Goal: Information Seeking & Learning: Learn about a topic

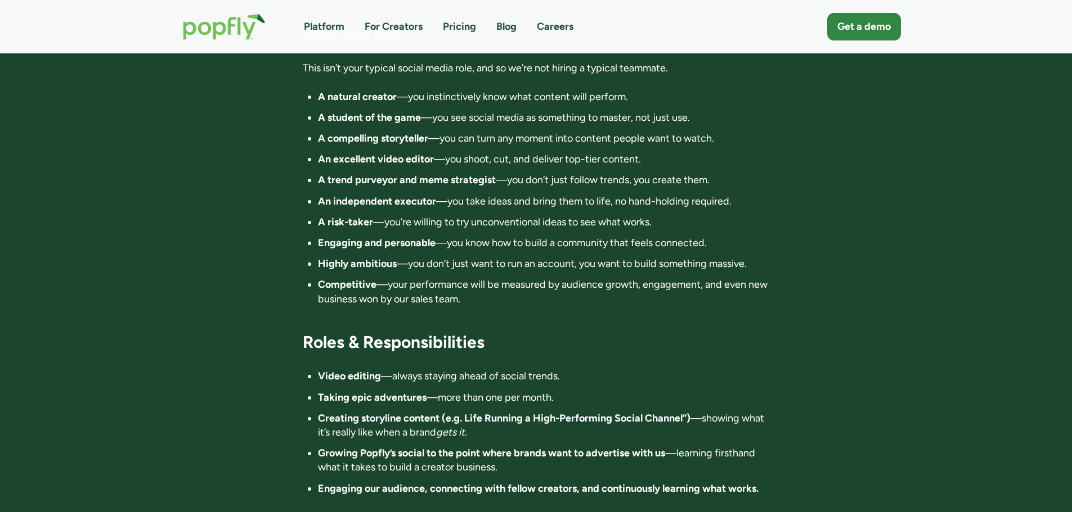
scroll to position [1294, 0]
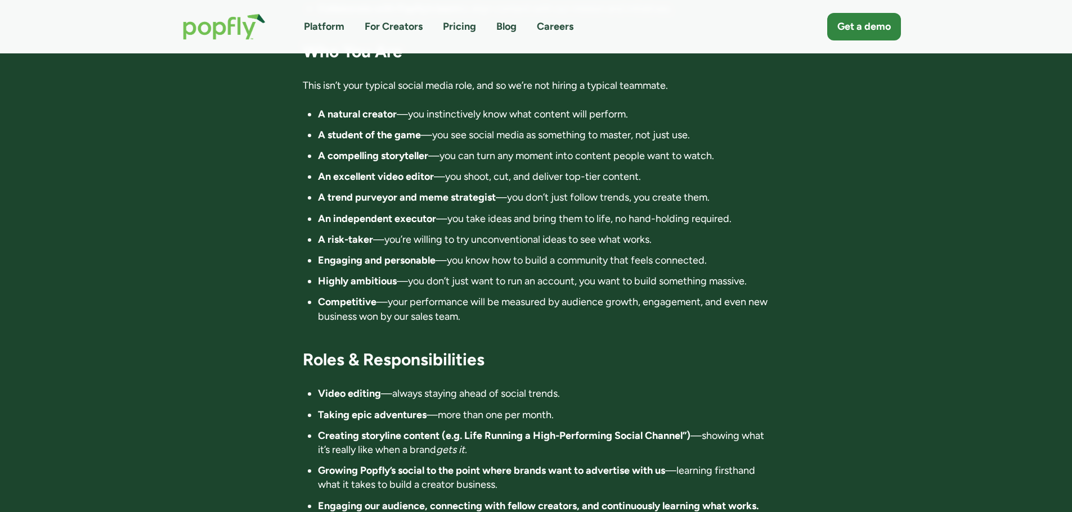
click at [320, 22] on link "Platform" at bounding box center [324, 27] width 41 height 14
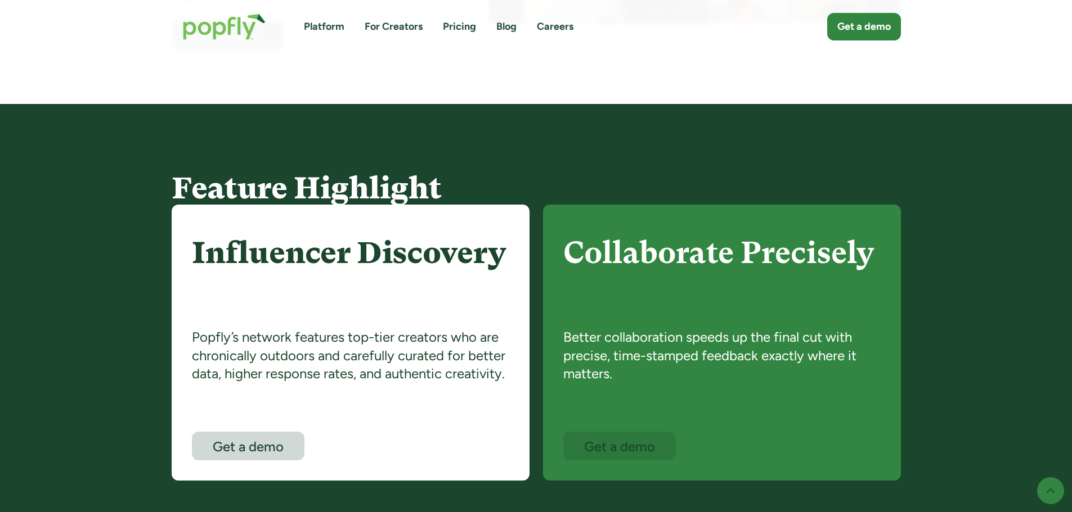
scroll to position [506, 0]
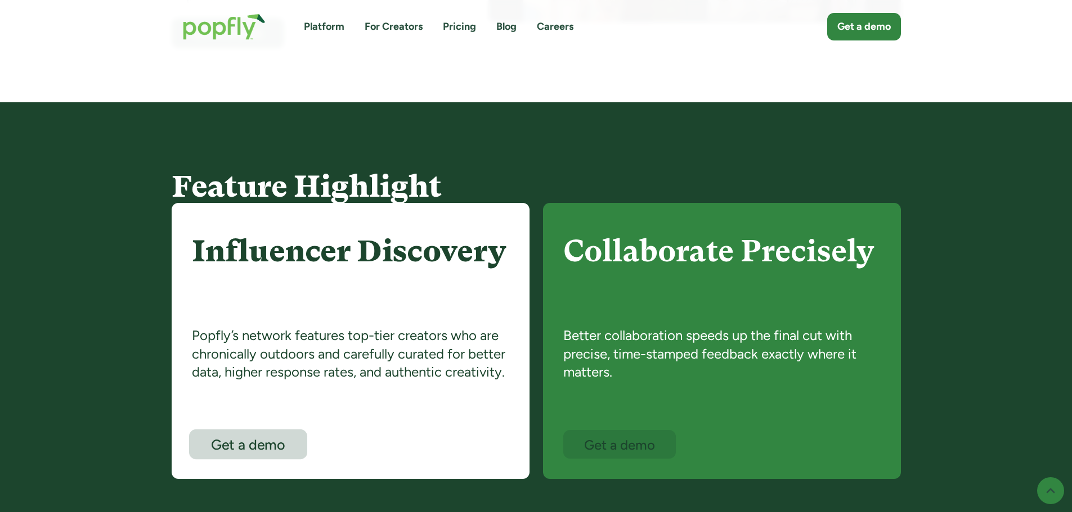
click at [245, 443] on div "Get a demo" at bounding box center [247, 445] width 97 height 15
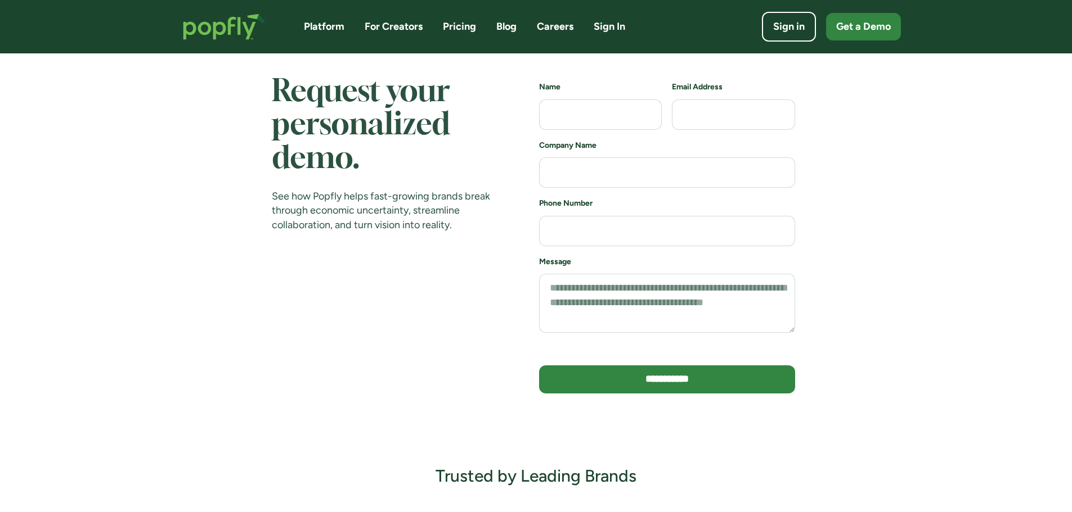
click at [383, 28] on link "For Creators" at bounding box center [394, 27] width 58 height 14
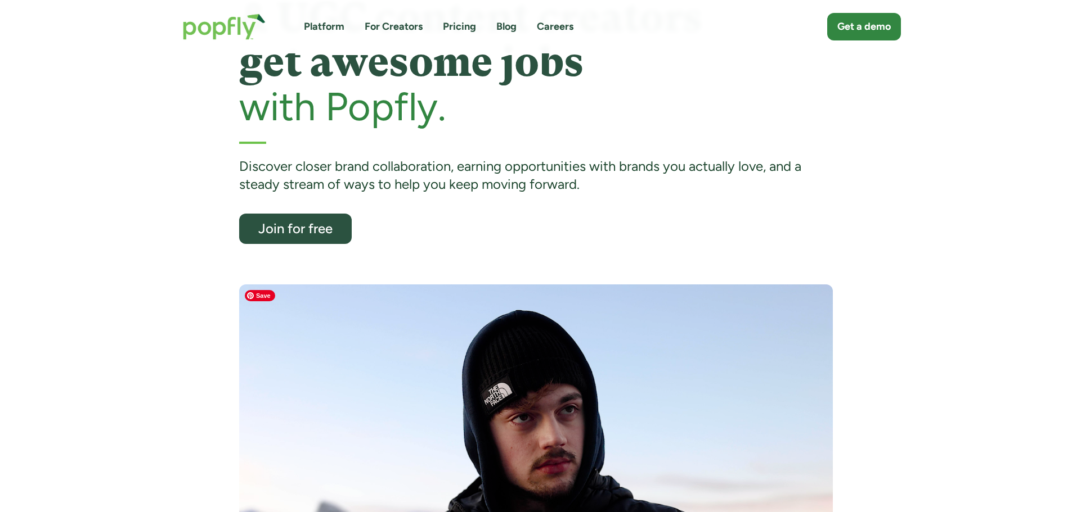
scroll to position [113, 0]
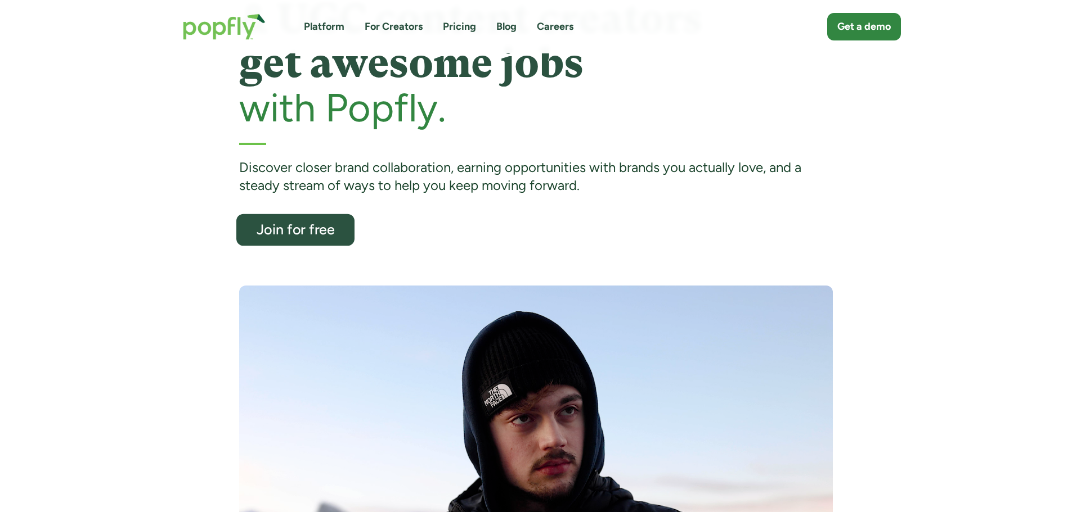
click at [293, 221] on link "Join for free" at bounding box center [295, 230] width 118 height 32
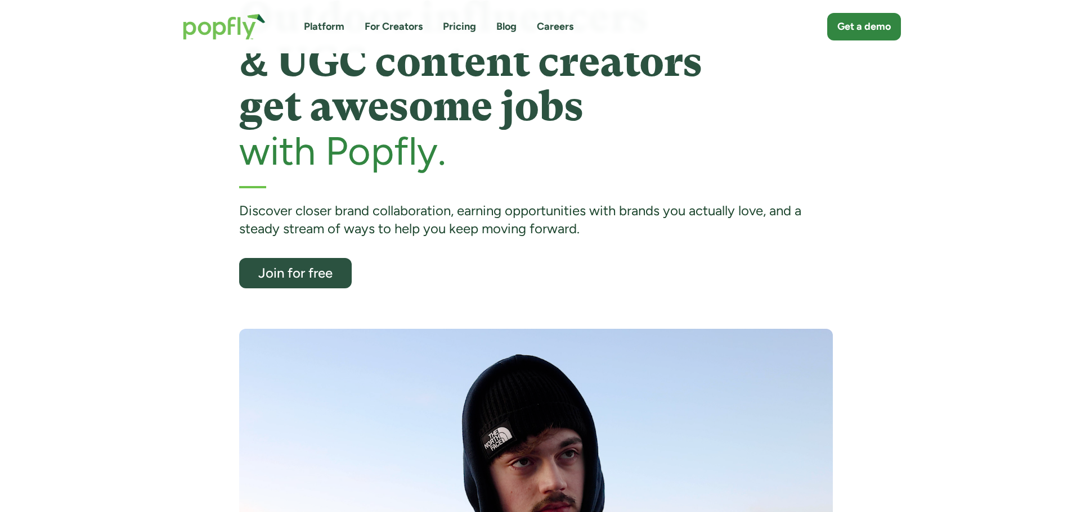
click at [459, 28] on link "Pricing" at bounding box center [459, 27] width 33 height 14
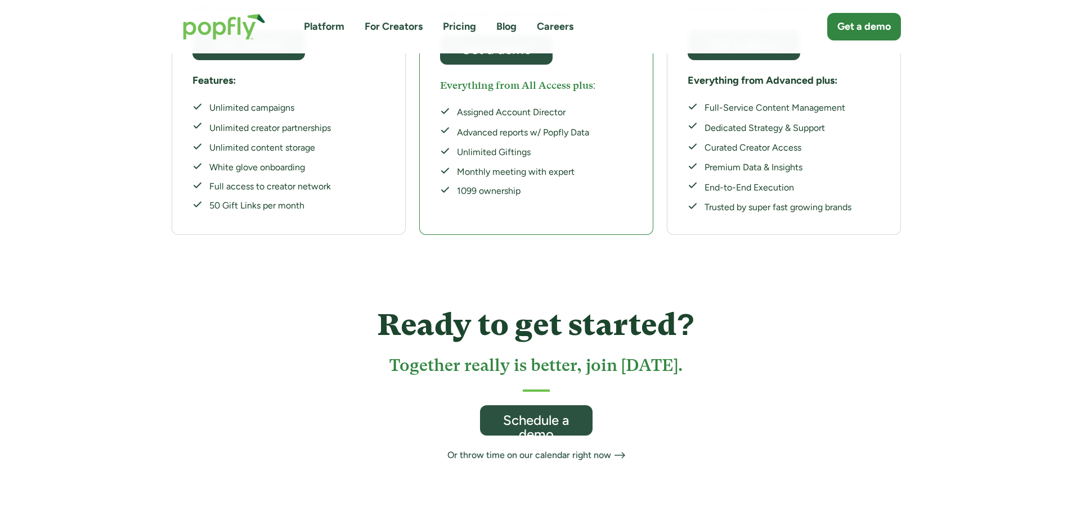
scroll to position [394, 0]
